Goal: Task Accomplishment & Management: Complete application form

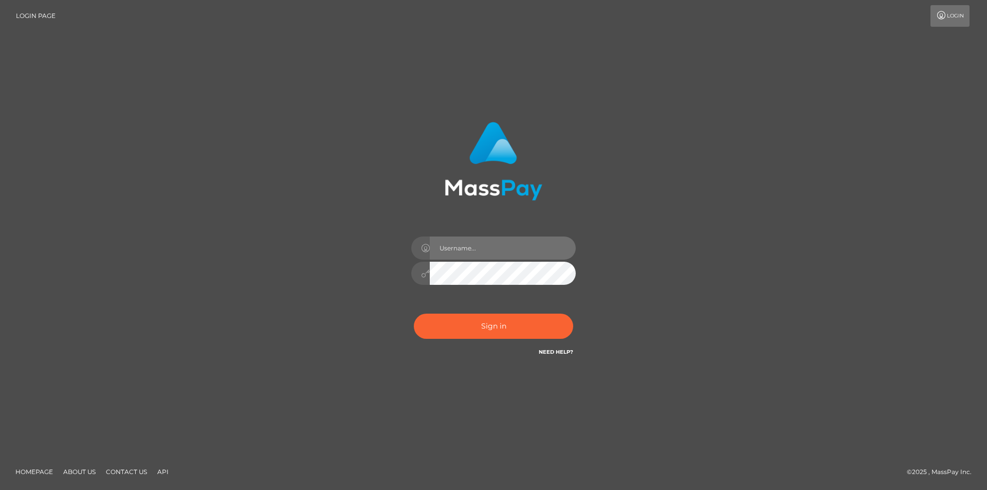
click at [467, 251] on input "text" at bounding box center [503, 247] width 146 height 23
click at [468, 242] on input "text" at bounding box center [503, 247] width 146 height 23
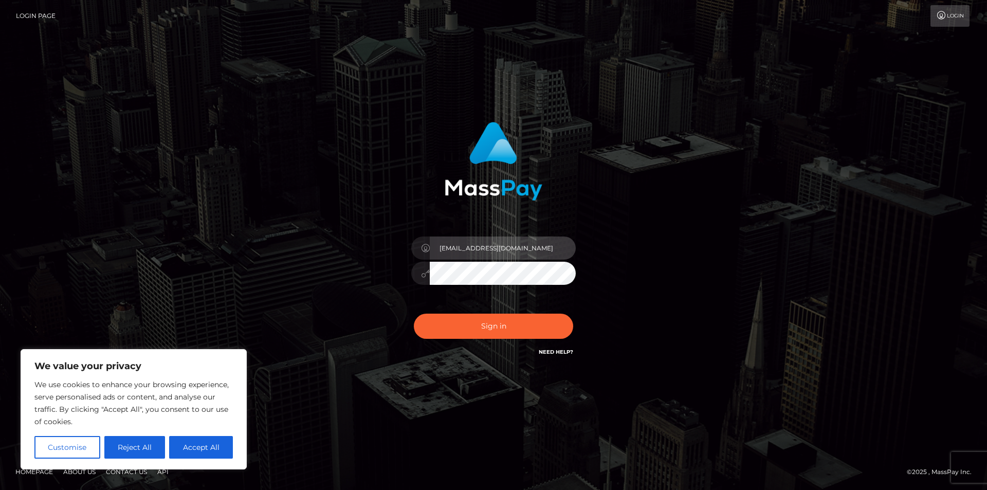
type input "[EMAIL_ADDRESS][DOMAIN_NAME]"
click at [414, 313] on button "Sign in" at bounding box center [493, 325] width 159 height 25
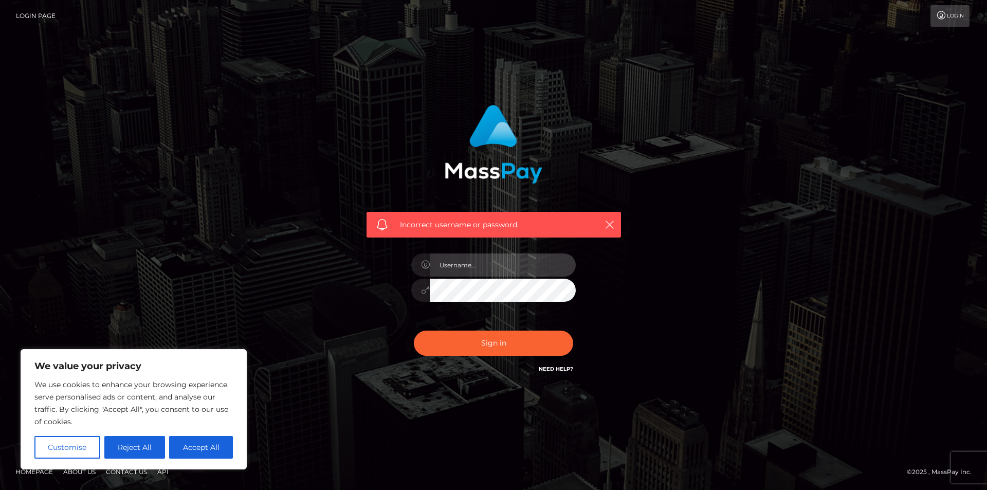
drag, startPoint x: 453, startPoint y: 272, endPoint x: 453, endPoint y: 261, distance: 11.3
click at [453, 272] on input "text" at bounding box center [503, 264] width 146 height 23
click at [531, 264] on input "[EMAIL_ADDRESS][DOMAIN_NAME]" at bounding box center [503, 264] width 146 height 23
type input "[EMAIL_ADDRESS][DOMAIN_NAME]"
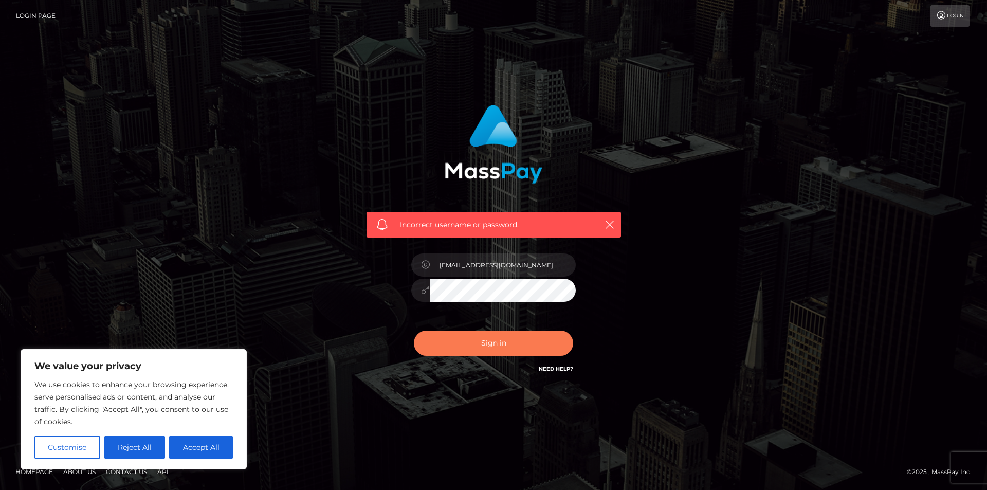
click at [485, 350] on button "Sign in" at bounding box center [493, 342] width 159 height 25
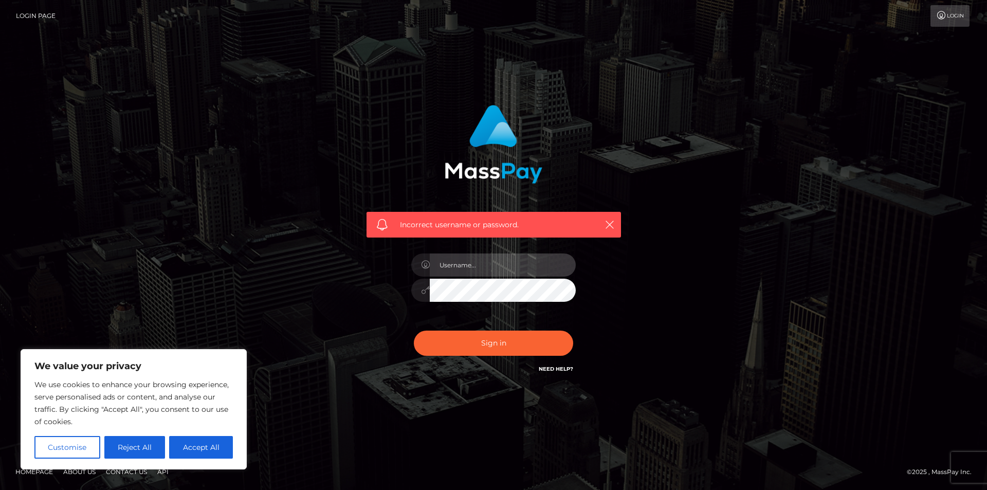
click at [490, 259] on input "text" at bounding box center [503, 264] width 146 height 23
type input "[EMAIL_ADDRESS][DOMAIN_NAME]"
click at [414, 330] on button "Sign in" at bounding box center [493, 342] width 159 height 25
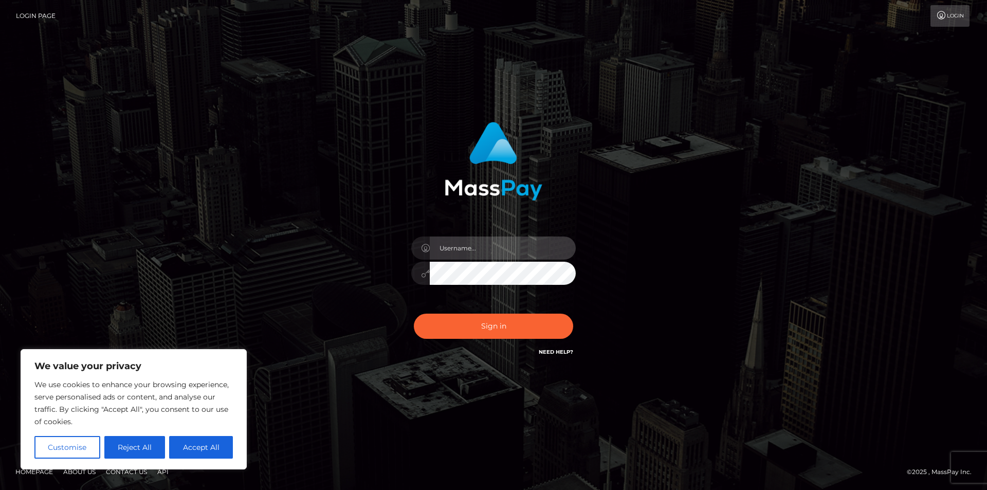
click at [452, 253] on input "text" at bounding box center [503, 247] width 146 height 23
type input "[EMAIL_ADDRESS][DOMAIN_NAME]"
click at [414, 313] on button "Sign in" at bounding box center [493, 325] width 159 height 25
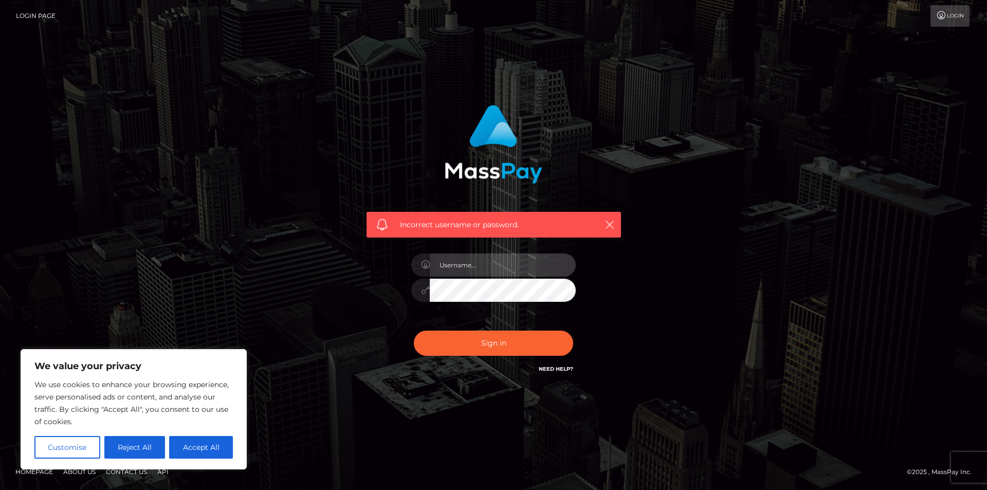
drag, startPoint x: 449, startPoint y: 261, endPoint x: 456, endPoint y: 260, distance: 7.8
click at [449, 261] on input "text" at bounding box center [503, 264] width 146 height 23
type input "[EMAIL_ADDRESS][DOMAIN_NAME]"
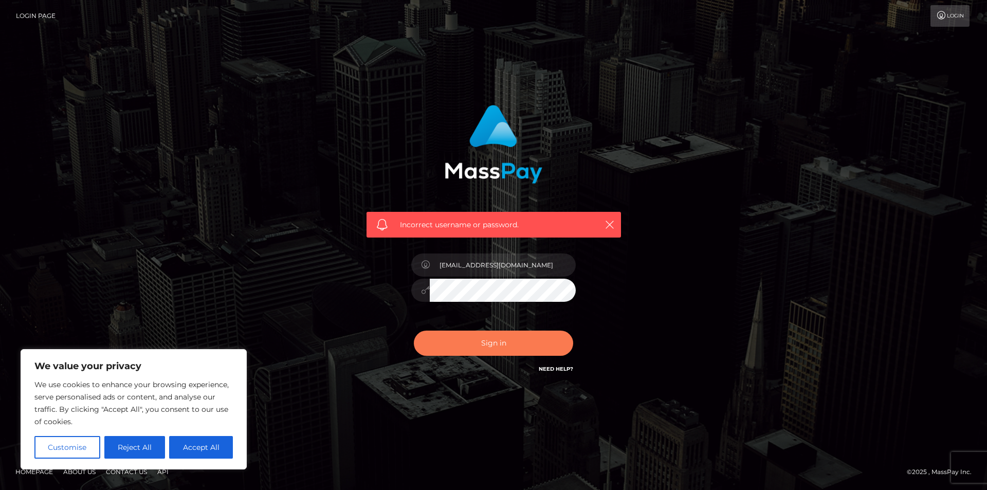
click at [468, 345] on button "Sign in" at bounding box center [493, 342] width 159 height 25
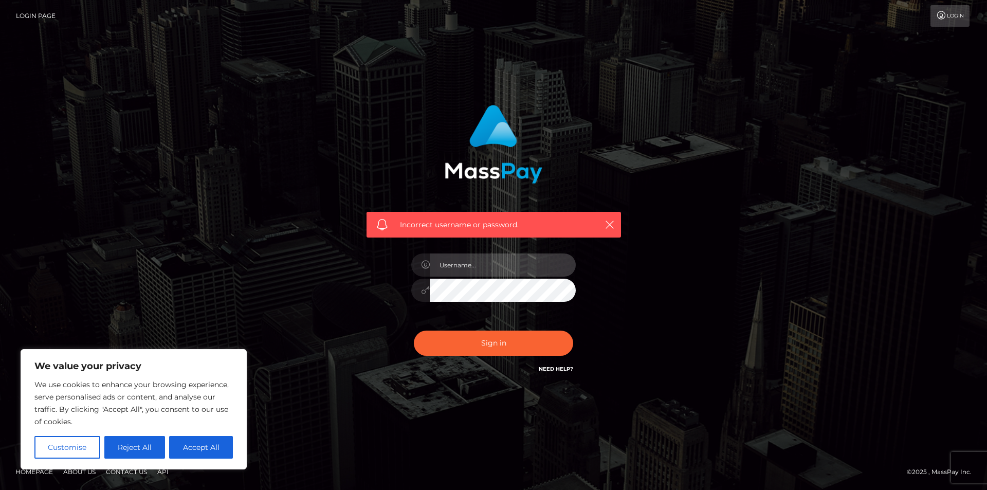
click at [509, 270] on input "text" at bounding box center [503, 264] width 146 height 23
type input "$"
click at [497, 264] on input "text" at bounding box center [503, 264] width 146 height 23
type input "s"
click at [501, 266] on input "text" at bounding box center [503, 264] width 146 height 23
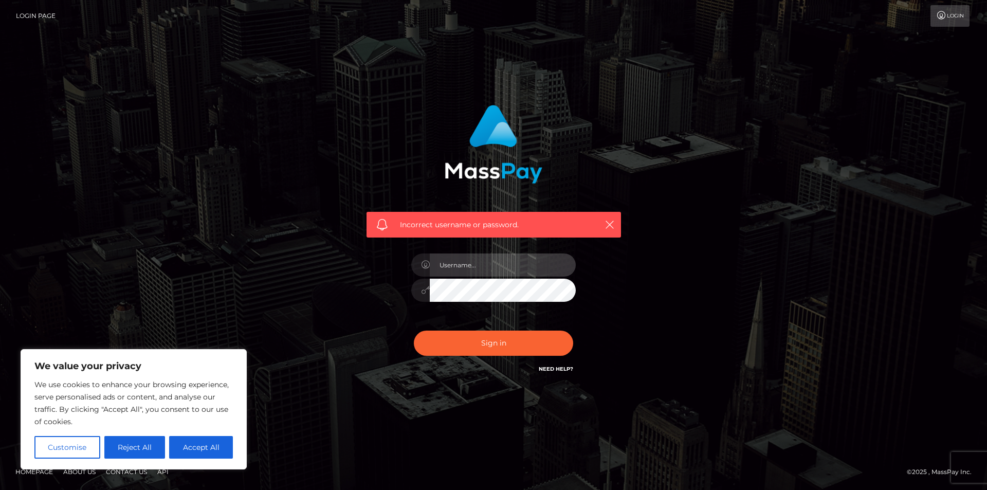
type input "beataekloef@gmail.com"
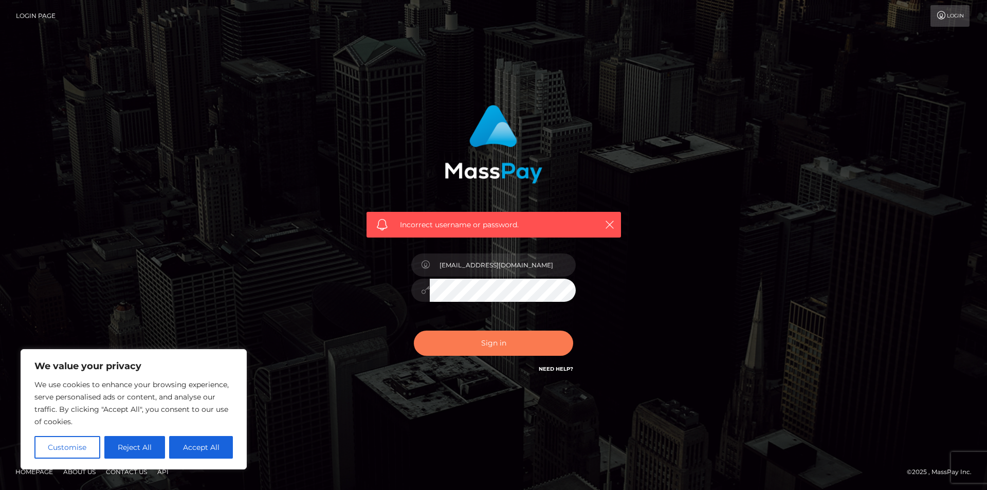
click at [490, 345] on button "Sign in" at bounding box center [493, 342] width 159 height 25
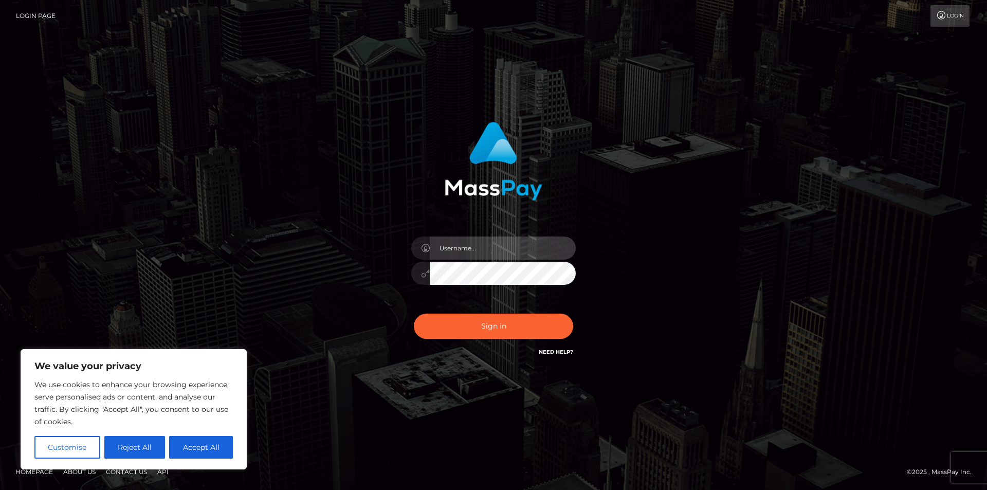
click at [531, 251] on input "text" at bounding box center [503, 247] width 146 height 23
click at [536, 250] on input "beataekloef@gmail.com" at bounding box center [503, 247] width 146 height 23
type input "beataekloef@gmail.com"
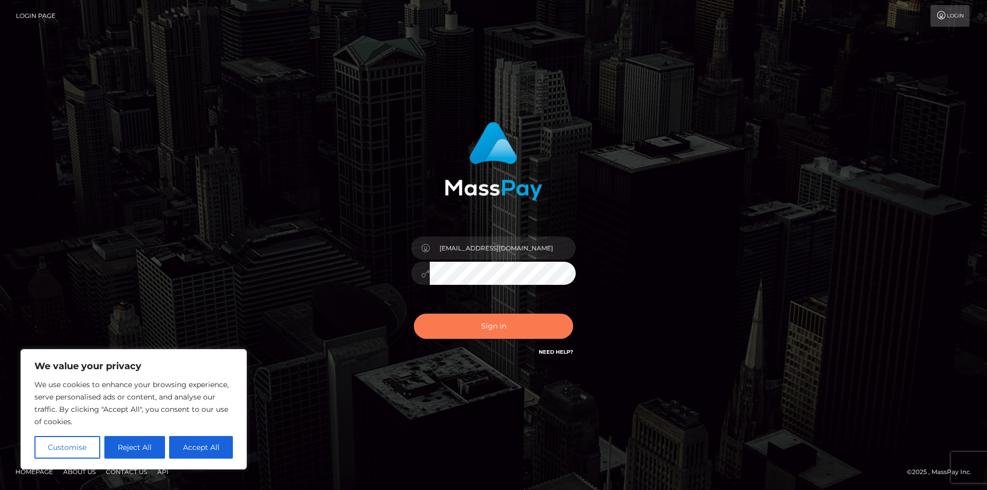
click at [508, 323] on button "Sign in" at bounding box center [493, 325] width 159 height 25
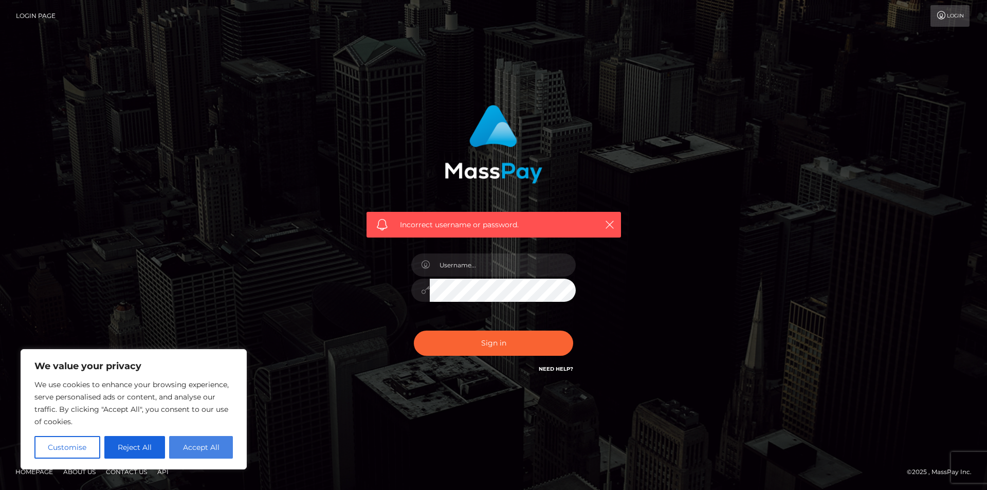
click at [181, 444] on button "Accept All" at bounding box center [201, 447] width 64 height 23
checkbox input "true"
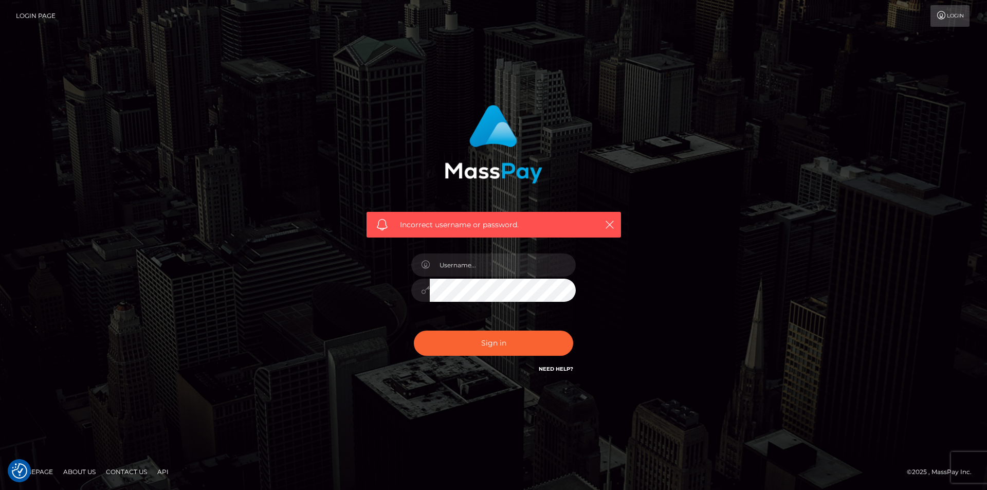
click at [145, 357] on div "Incorrect username or password." at bounding box center [493, 245] width 987 height 450
